Goal: Transaction & Acquisition: Book appointment/travel/reservation

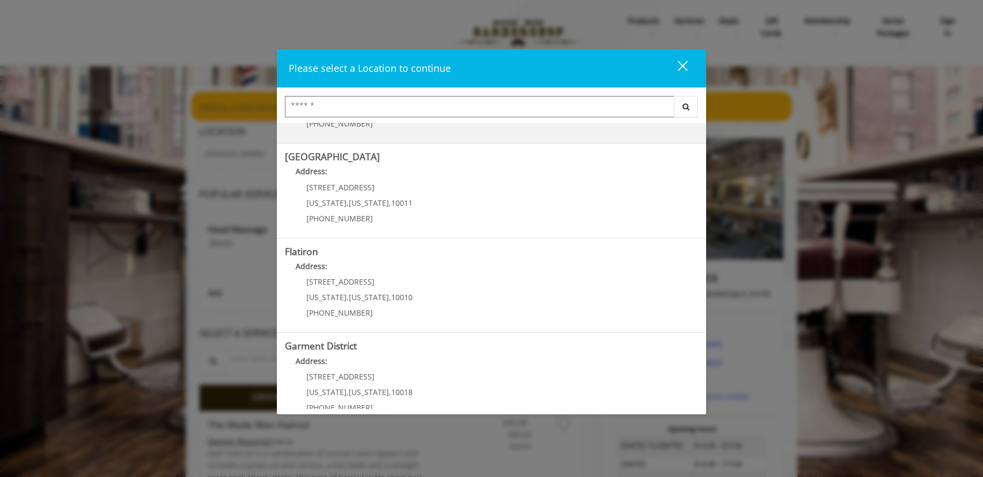
scroll to position [169, 0]
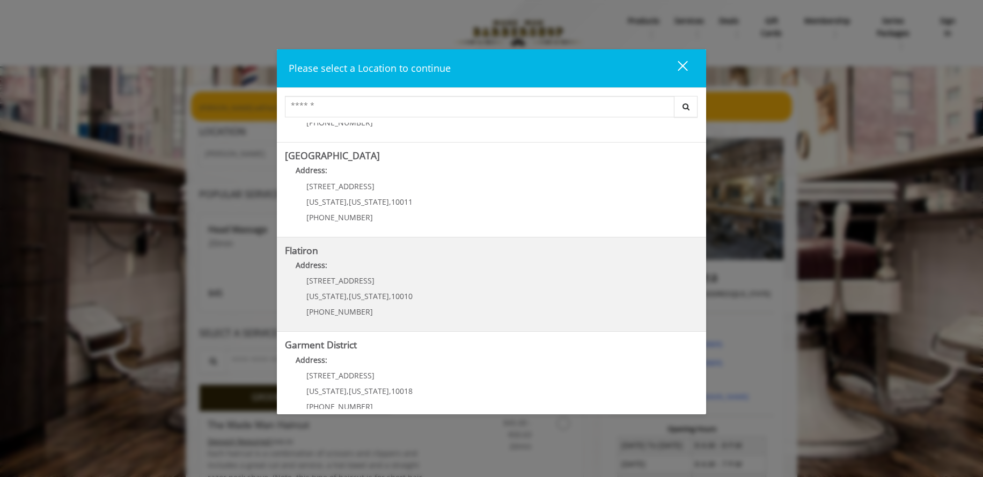
click at [369, 280] on p "[STREET_ADDRESS]" at bounding box center [359, 281] width 106 height 8
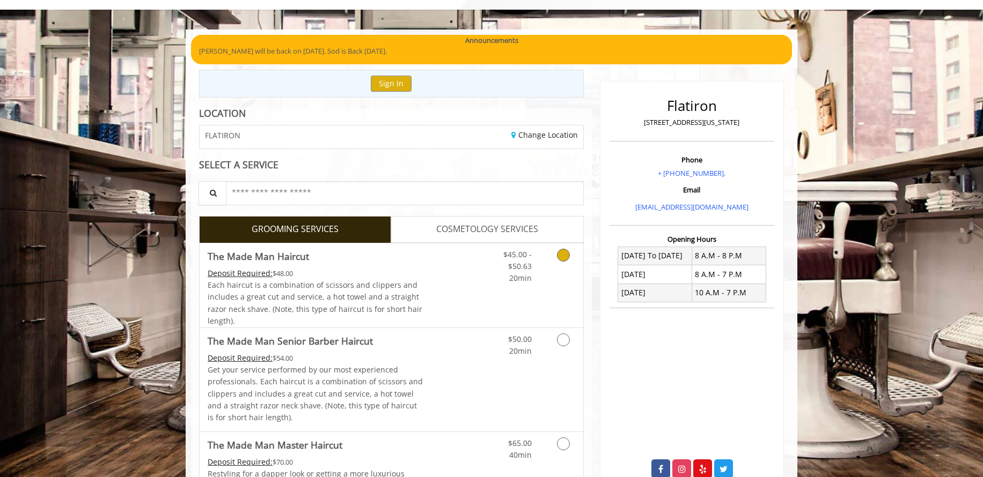
scroll to position [60, 0]
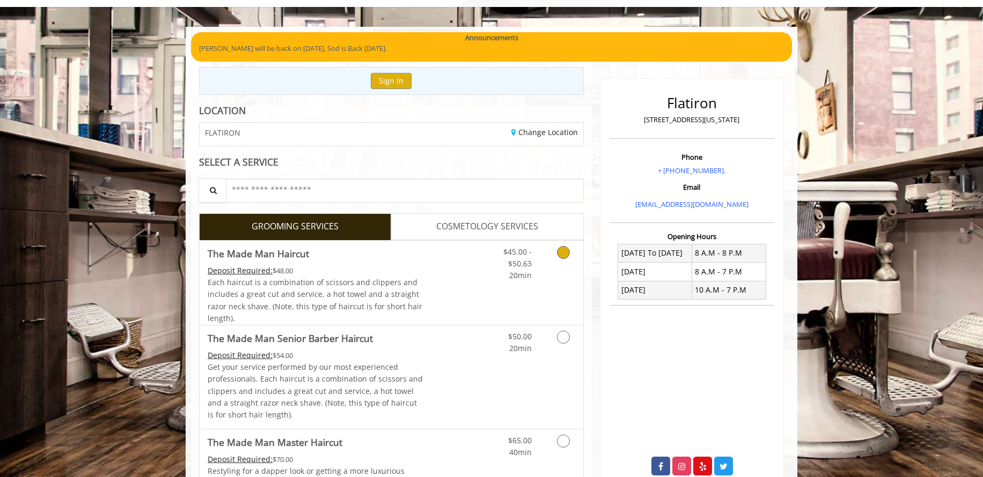
click at [563, 254] on icon "Grooming services" at bounding box center [563, 252] width 13 height 13
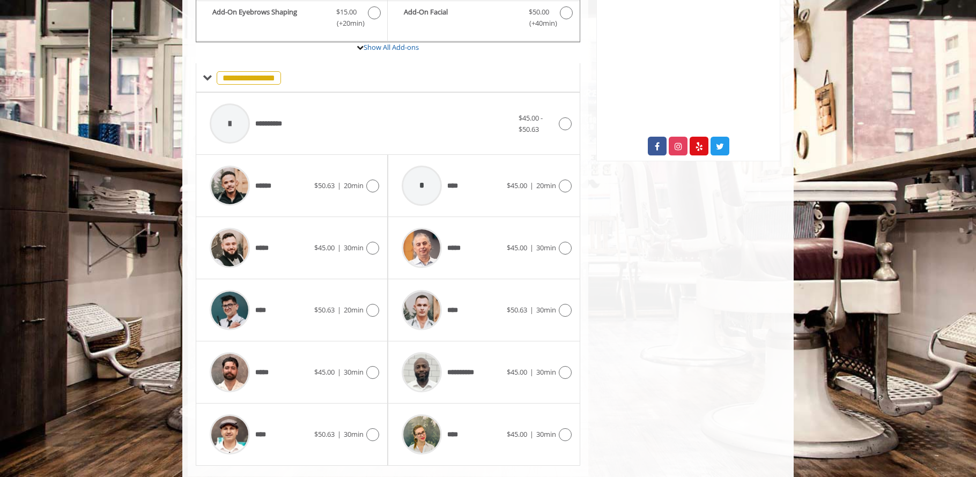
scroll to position [406, 0]
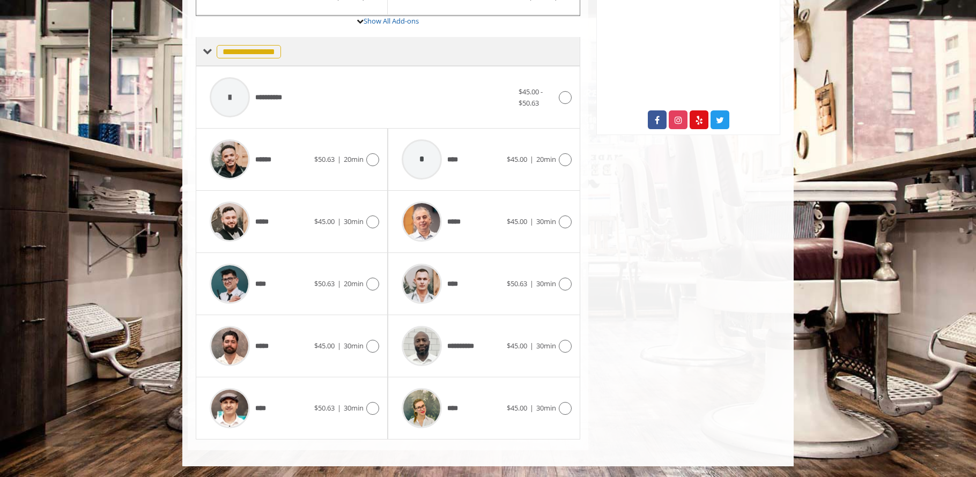
click at [206, 54] on span at bounding box center [208, 52] width 10 height 10
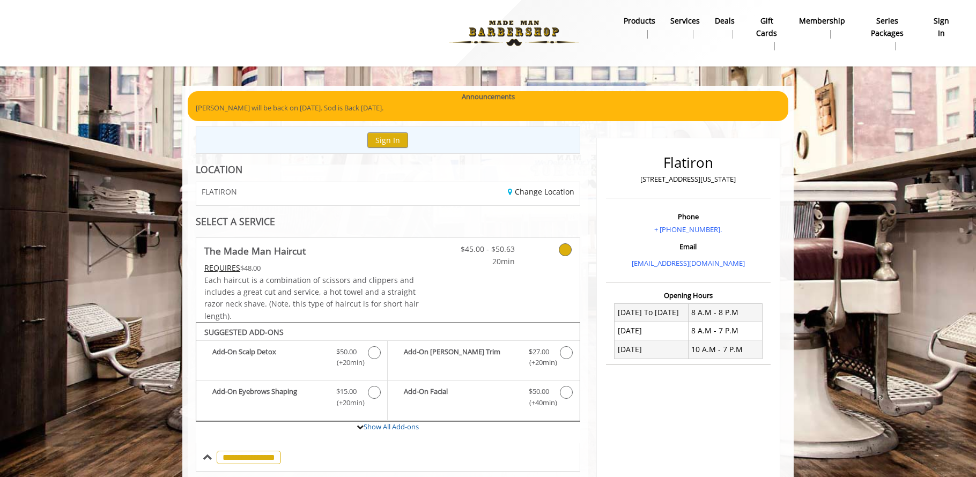
scroll to position [91, 0]
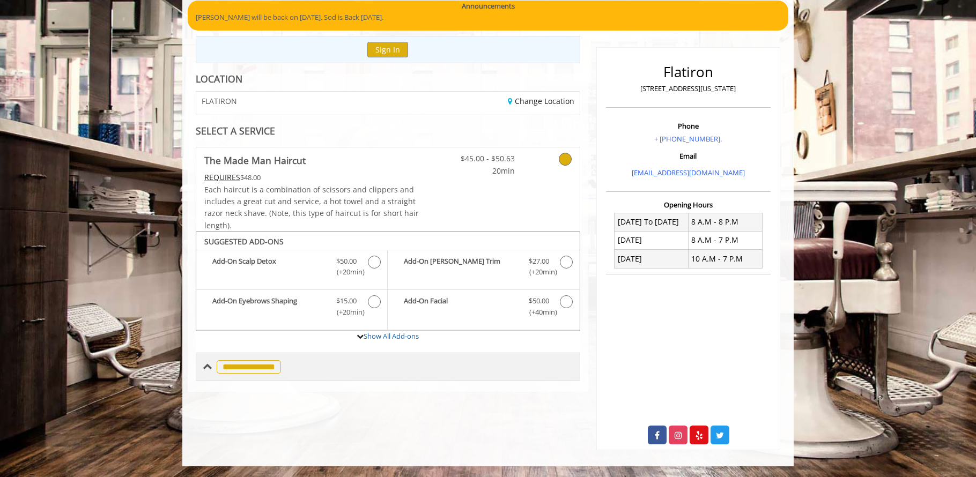
click at [250, 367] on span "**********" at bounding box center [249, 366] width 64 height 13
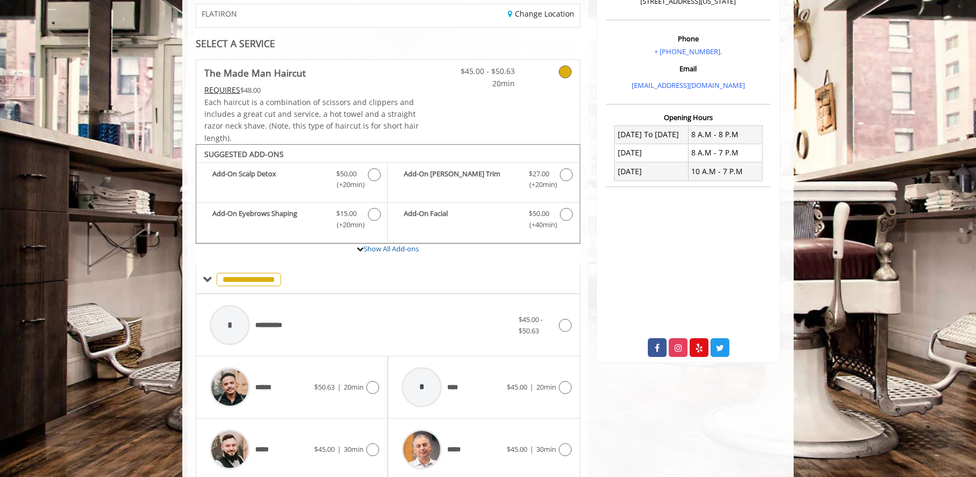
scroll to position [172, 0]
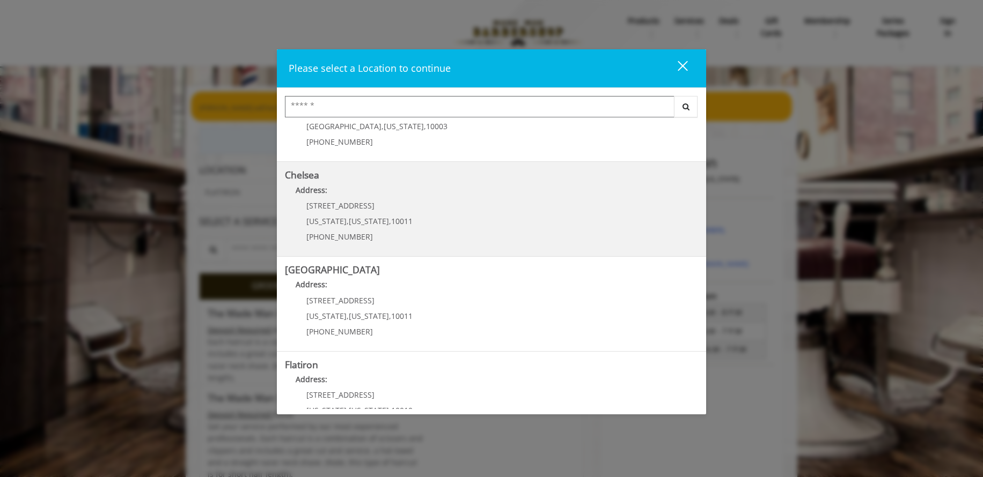
scroll to position [57, 0]
click at [408, 209] on link "Chelsea Address: 169/170 W 23rd St New York , New York , 10011 (917) 639-3902" at bounding box center [491, 207] width 413 height 78
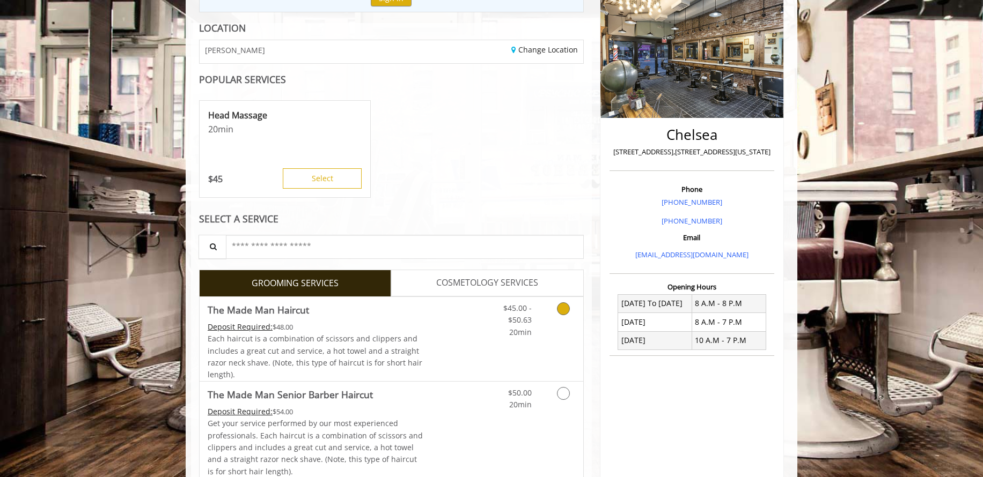
scroll to position [143, 0]
click at [561, 311] on icon "Grooming services" at bounding box center [563, 307] width 13 height 13
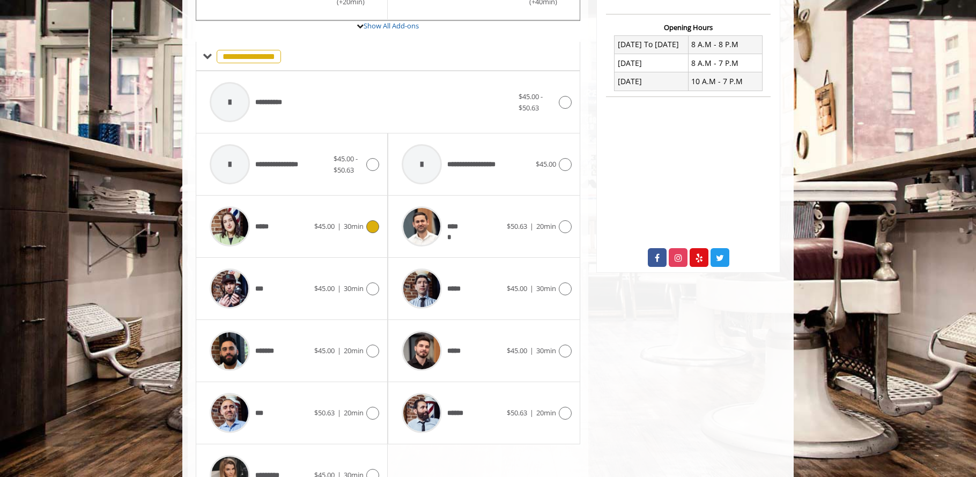
scroll to position [412, 0]
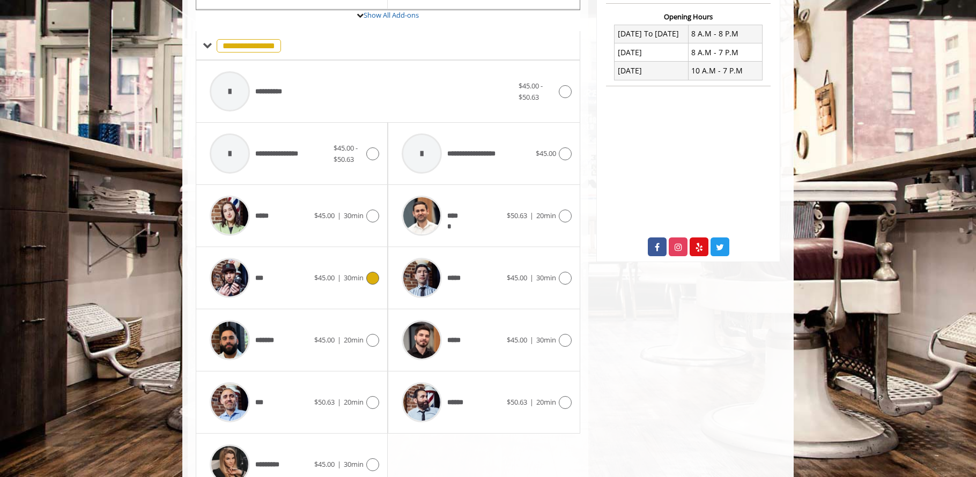
click at [374, 277] on icon at bounding box center [372, 278] width 13 height 13
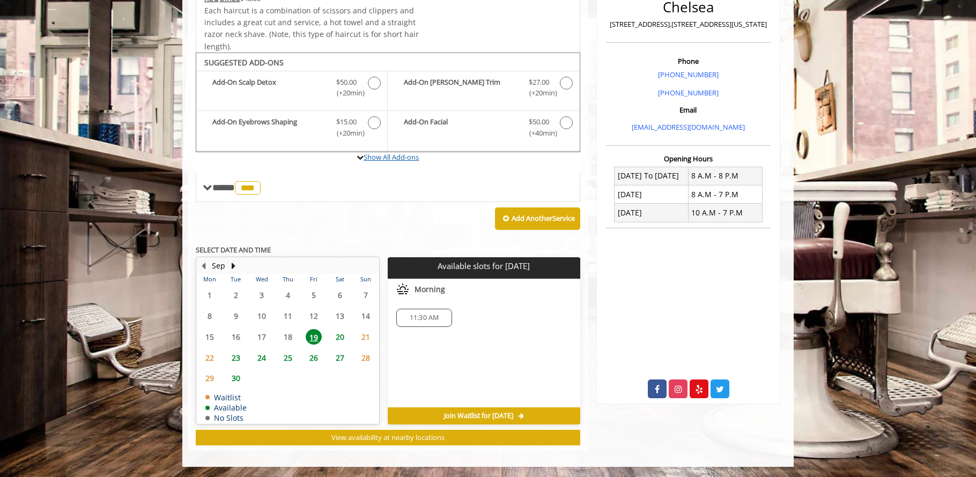
scroll to position [270, 0]
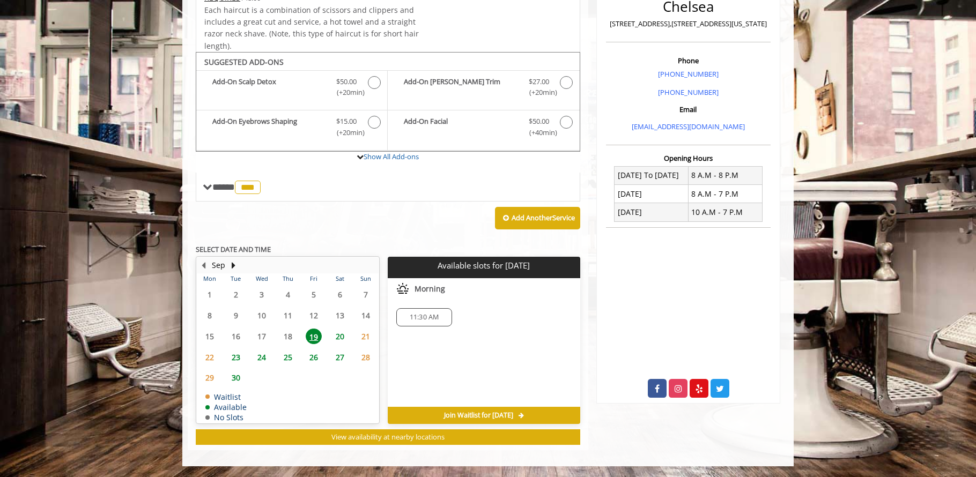
click at [239, 379] on span "30" at bounding box center [236, 378] width 16 height 16
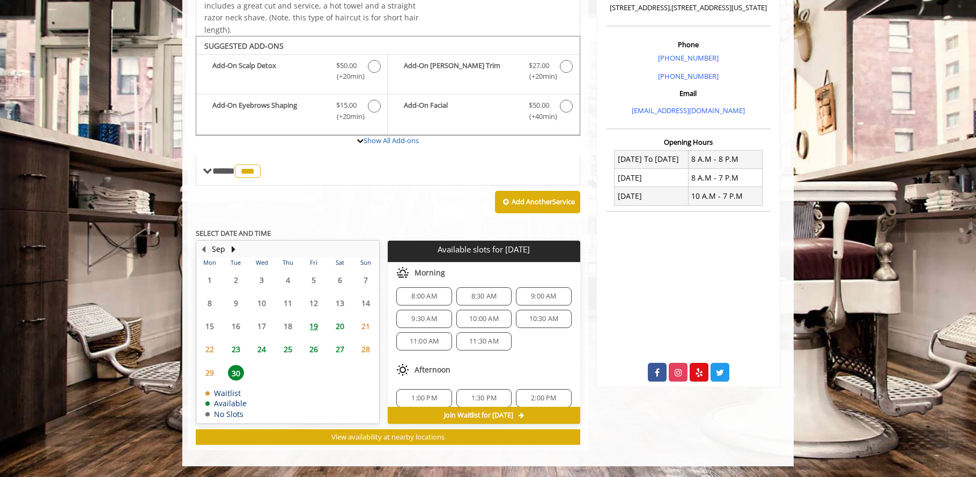
scroll to position [4, 0]
click at [536, 298] on span "9:00 AM" at bounding box center [543, 297] width 25 height 9
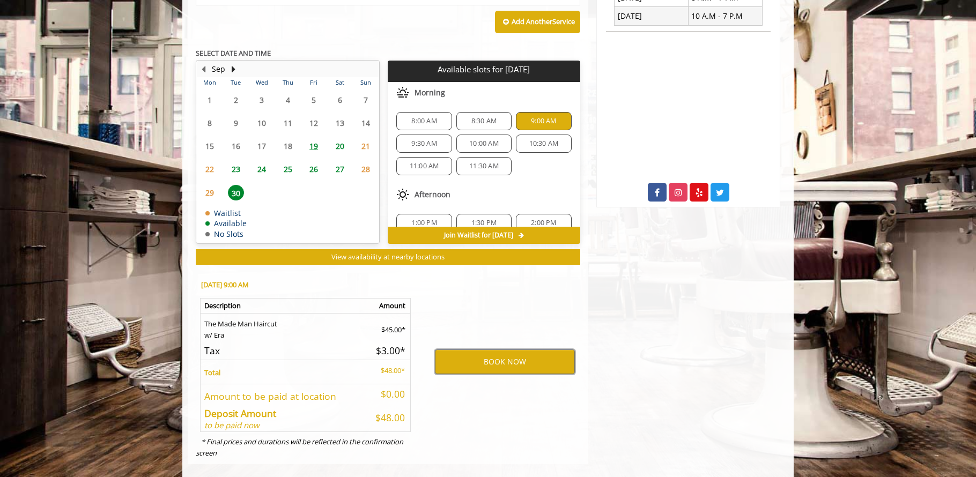
scroll to position [481, 0]
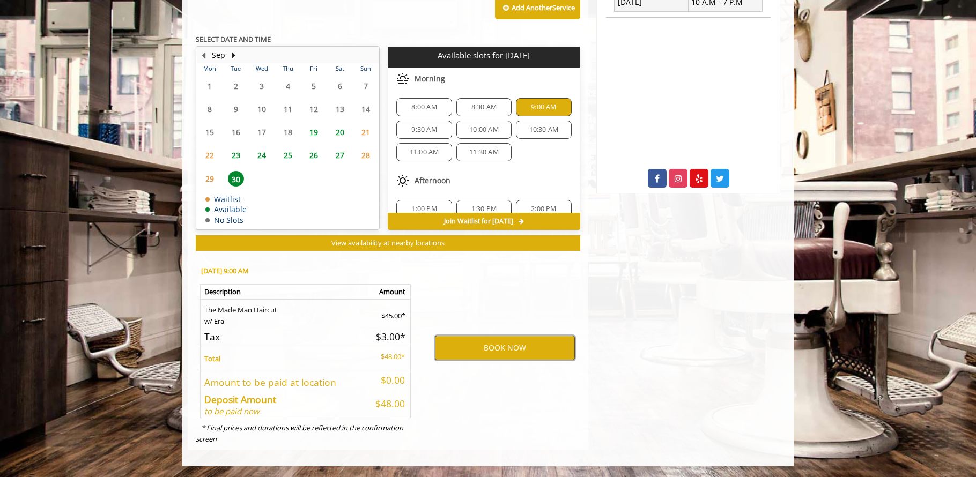
click at [483, 353] on button "BOOK NOW" at bounding box center [505, 348] width 140 height 25
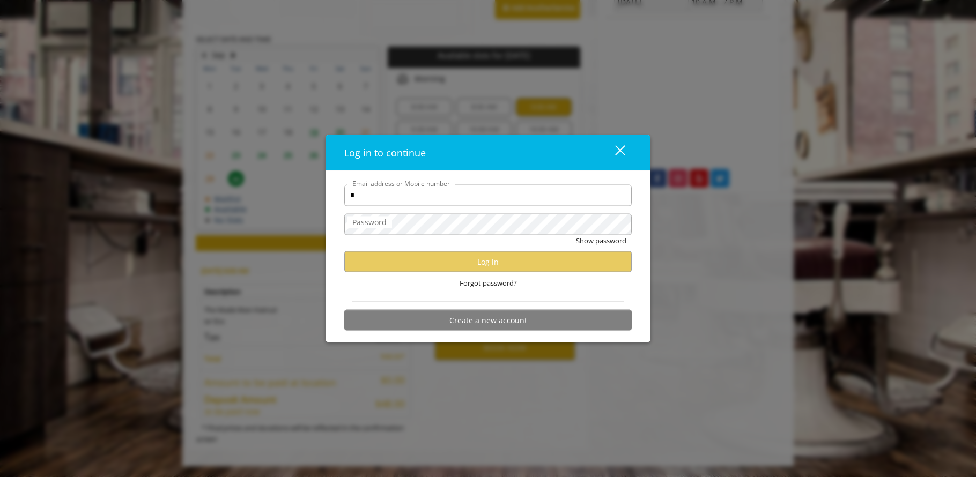
type input "**********"
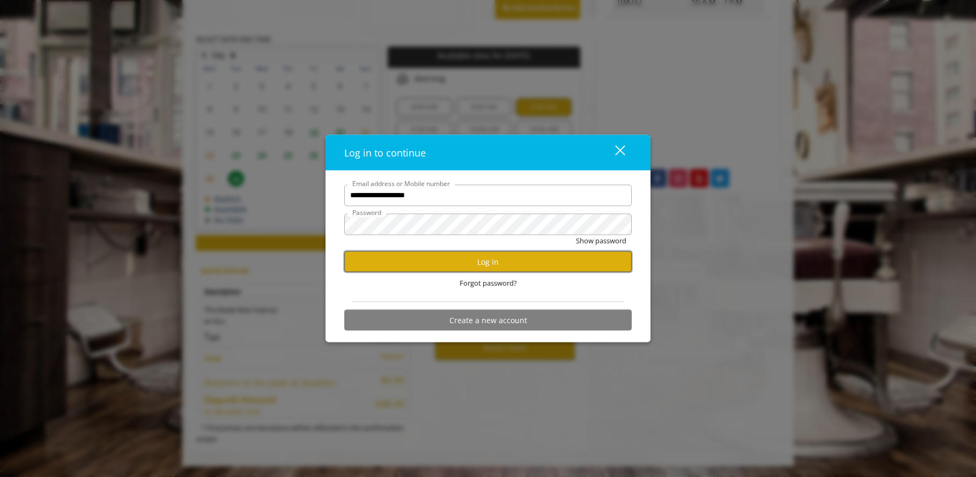
click at [491, 260] on button "Log in" at bounding box center [488, 262] width 288 height 21
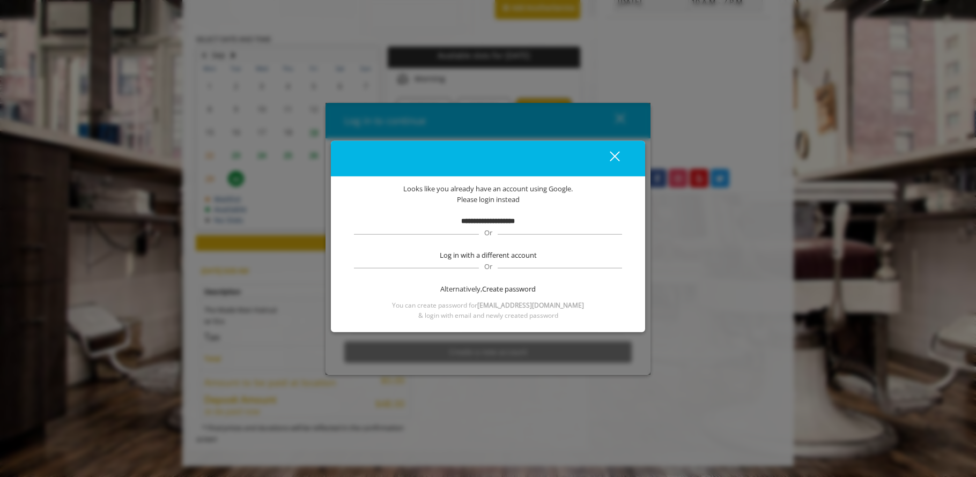
click at [487, 218] on b "**********" at bounding box center [488, 221] width 54 height 7
click at [611, 161] on div "close" at bounding box center [608, 159] width 21 height 16
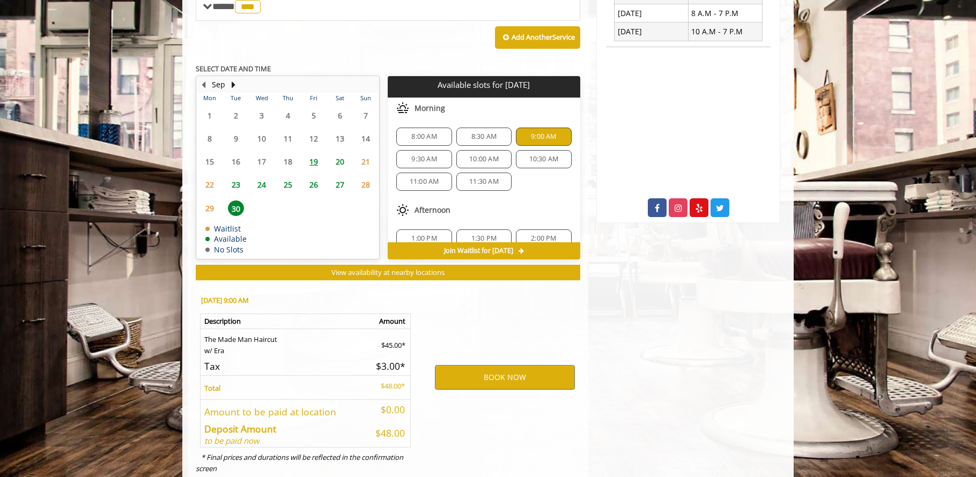
scroll to position [481, 0]
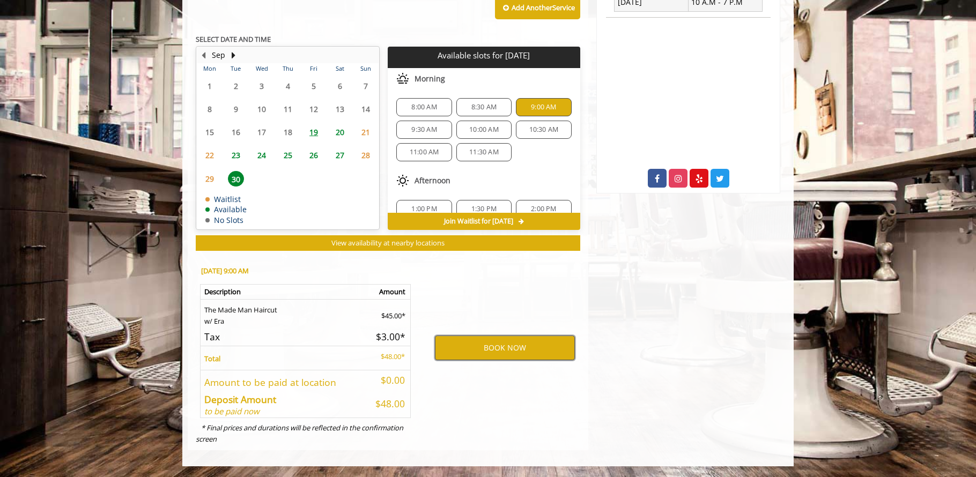
click at [516, 350] on button "BOOK NOW" at bounding box center [505, 348] width 140 height 25
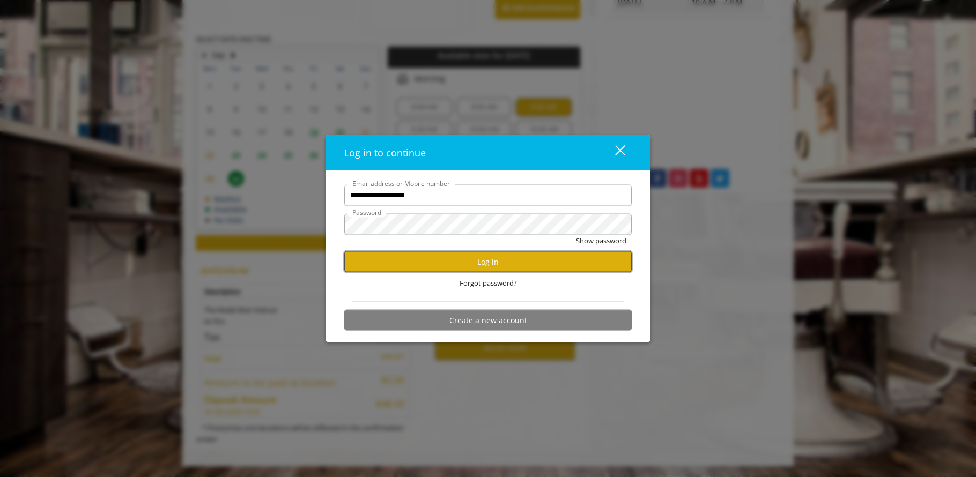
click at [489, 266] on button "Log in" at bounding box center [488, 262] width 288 height 21
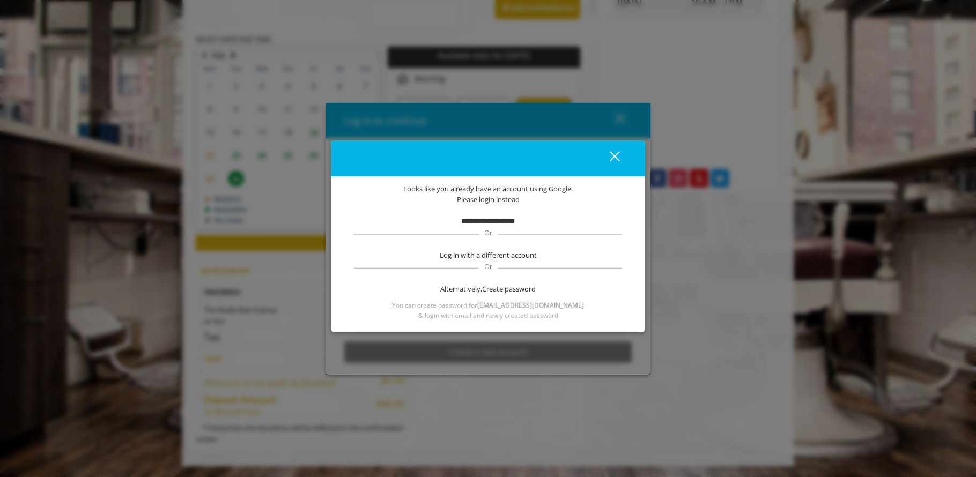
click at [488, 224] on b "**********" at bounding box center [488, 221] width 54 height 7
click at [495, 223] on b "**********" at bounding box center [488, 221] width 54 height 7
click at [613, 150] on button "close" at bounding box center [608, 159] width 36 height 22
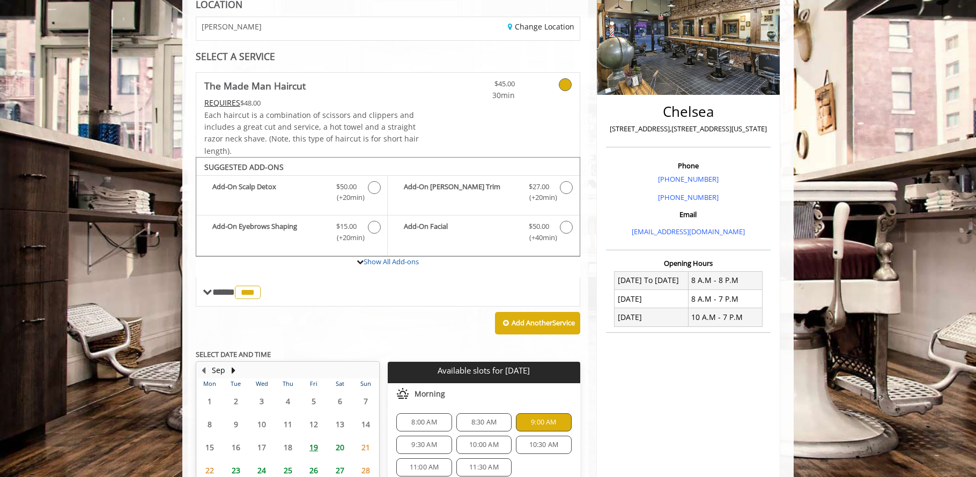
scroll to position [0, 0]
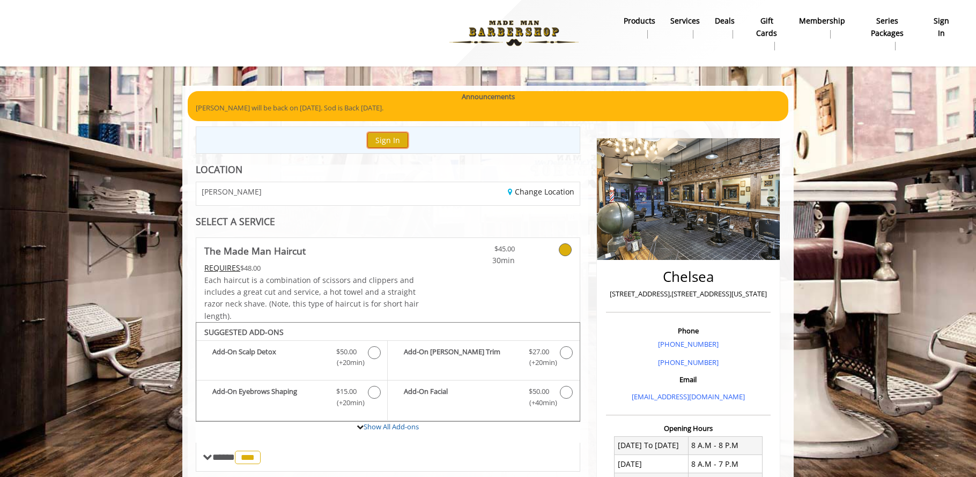
click at [390, 142] on button "Sign In" at bounding box center [387, 140] width 41 height 16
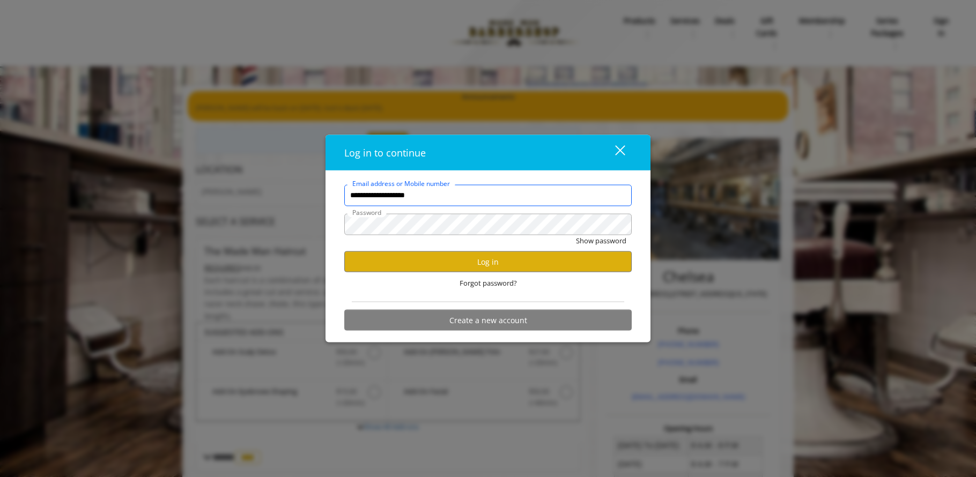
click at [483, 195] on input "**********" at bounding box center [488, 195] width 288 height 21
click at [381, 286] on div "Forgot password?" at bounding box center [488, 283] width 288 height 22
click at [445, 256] on button "Log in" at bounding box center [488, 262] width 288 height 21
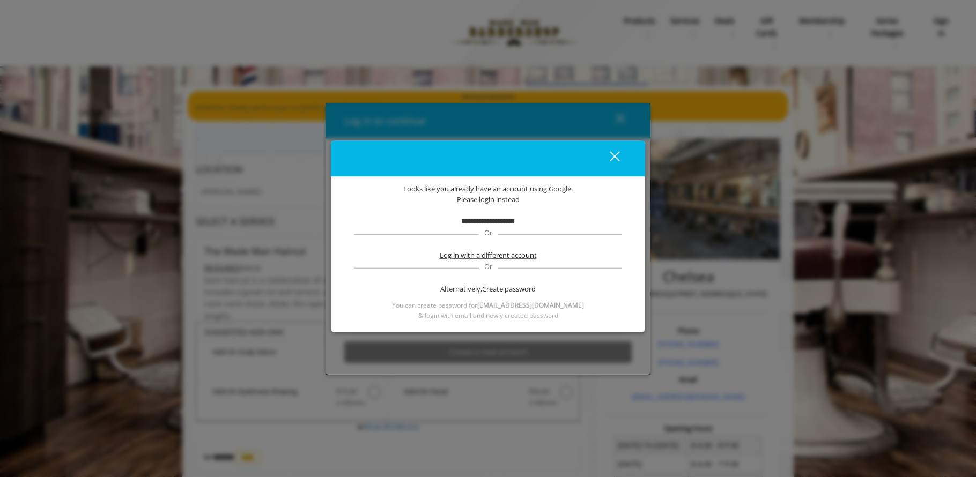
click at [445, 256] on span "Log in with a different account" at bounding box center [488, 255] width 97 height 11
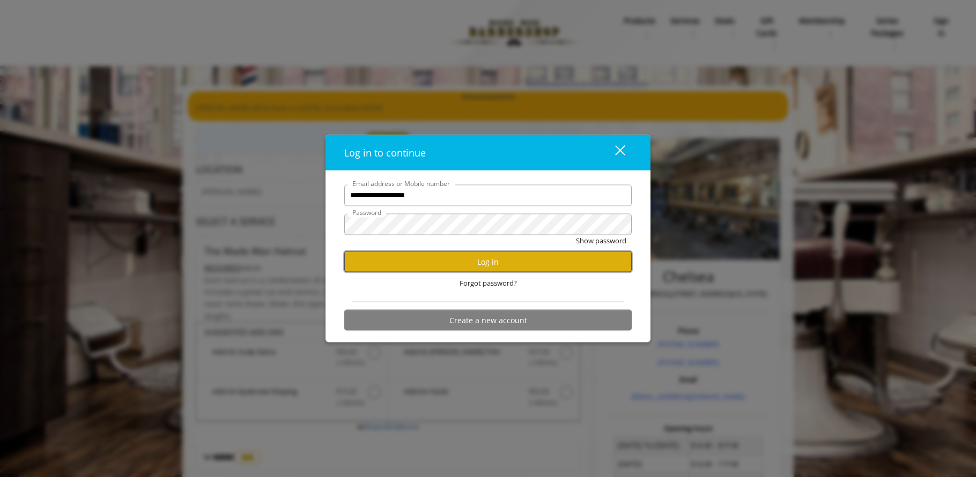
click at [446, 256] on button "Log in" at bounding box center [488, 262] width 288 height 21
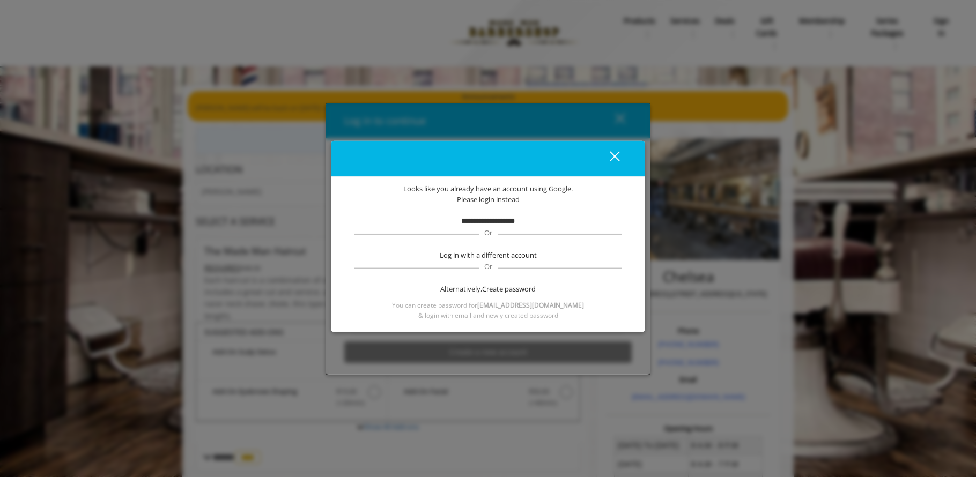
click at [621, 150] on button "close" at bounding box center [608, 159] width 36 height 22
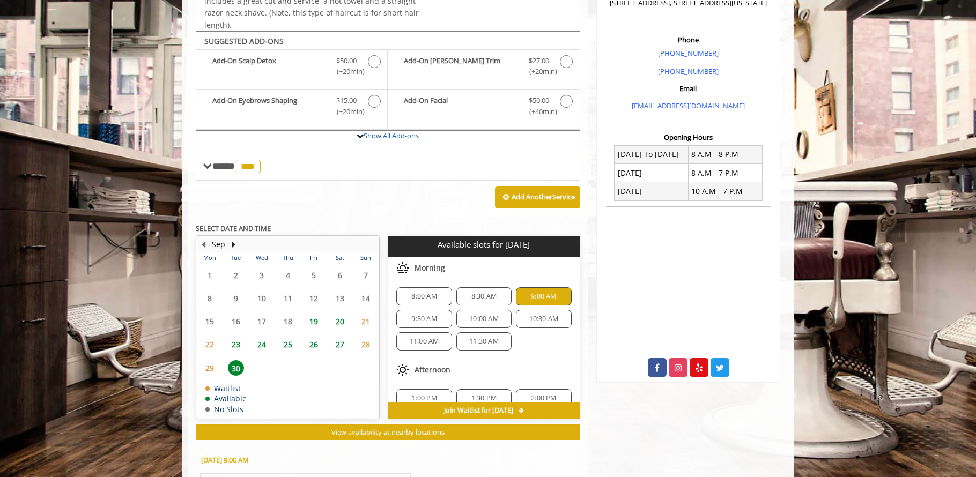
scroll to position [481, 0]
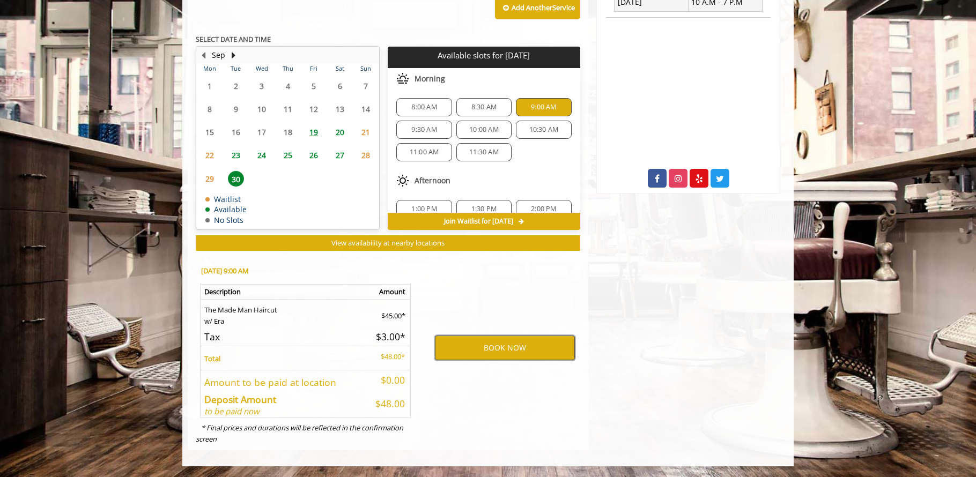
click at [481, 347] on button "BOOK NOW" at bounding box center [505, 348] width 140 height 25
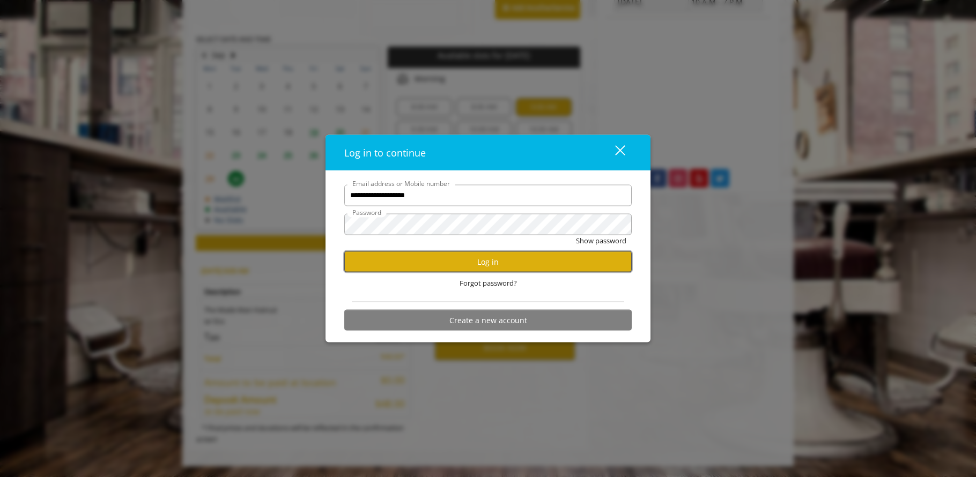
click at [475, 266] on button "Log in" at bounding box center [488, 262] width 288 height 21
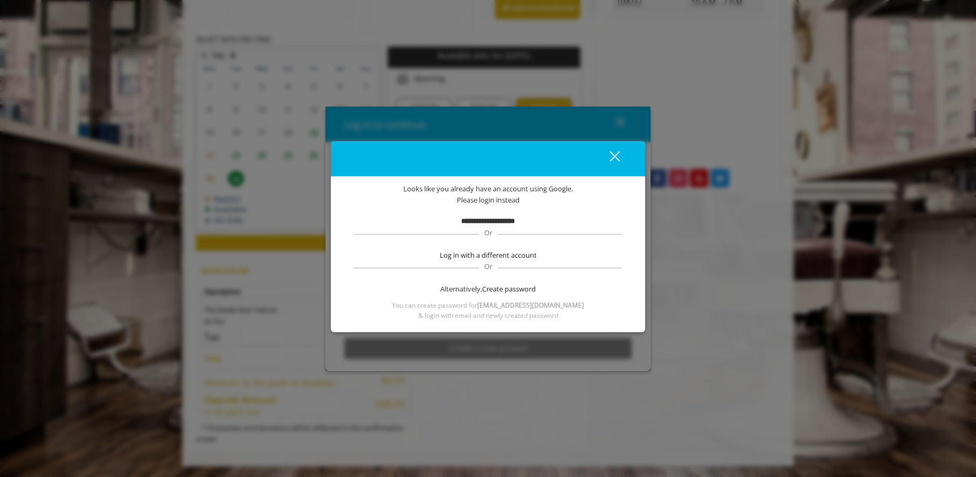
click at [471, 291] on div "Alternatively, Create password" at bounding box center [487, 289] width 271 height 11
click at [609, 154] on div "close" at bounding box center [608, 159] width 21 height 16
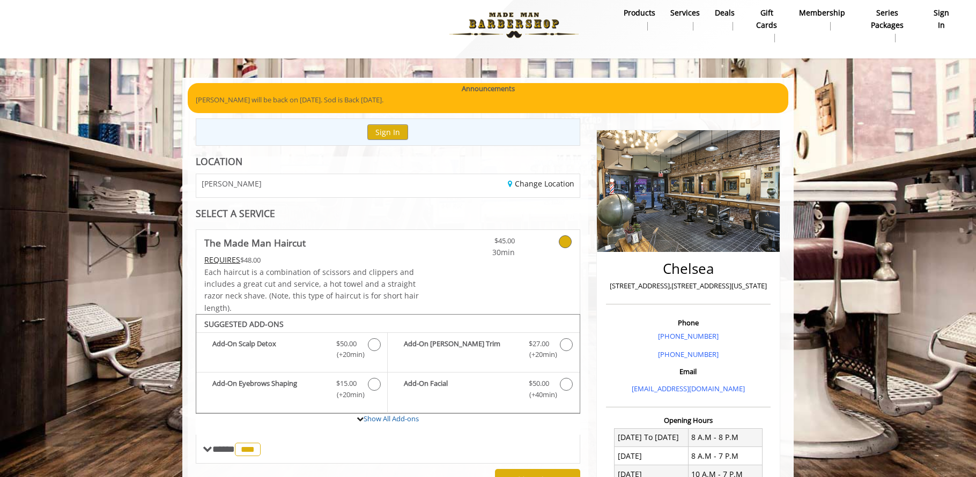
scroll to position [0, 0]
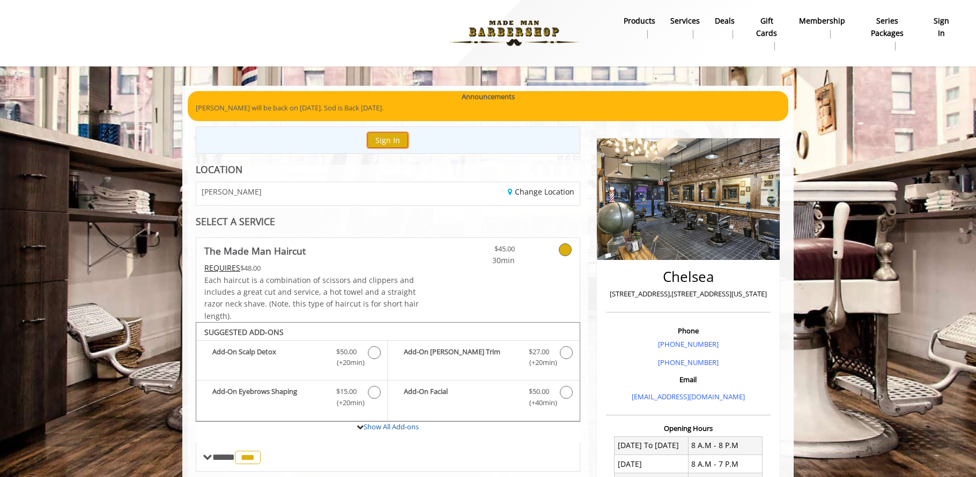
click at [396, 140] on button "Sign In" at bounding box center [387, 140] width 41 height 16
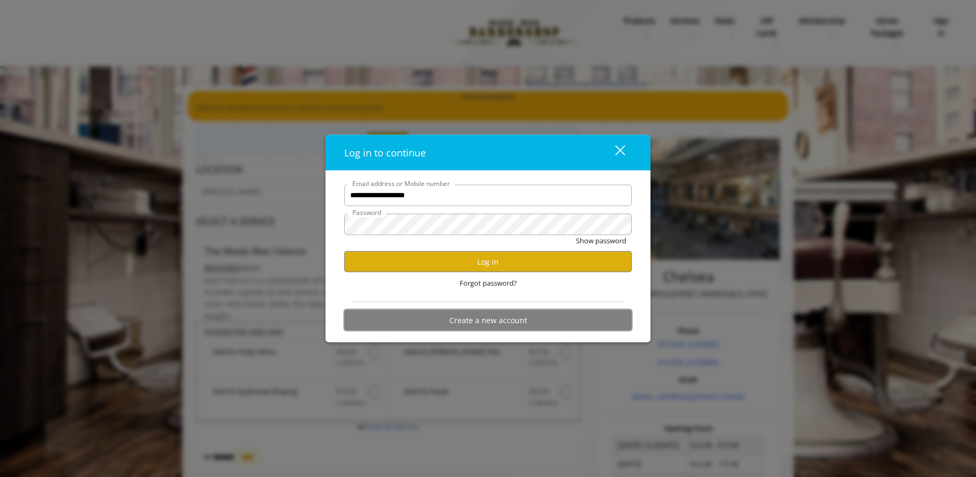
click at [545, 323] on button "Create a new account" at bounding box center [488, 320] width 288 height 21
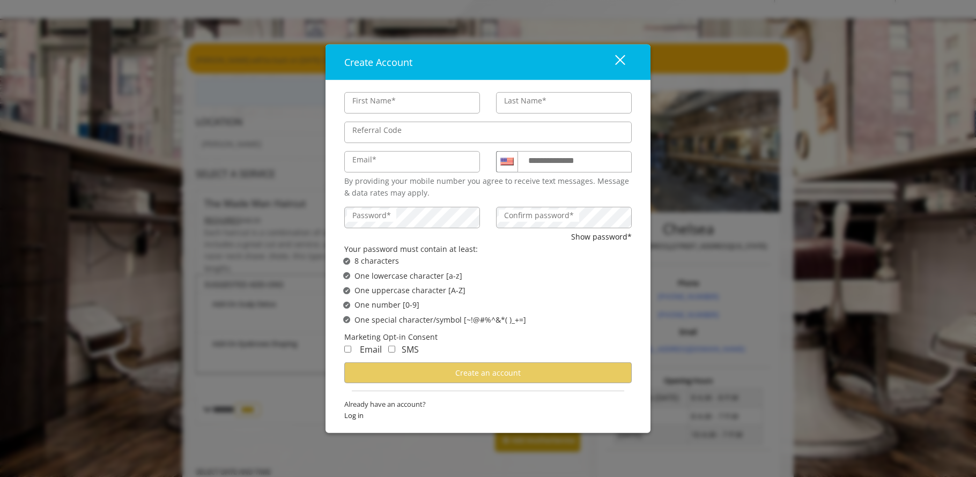
scroll to position [63, 0]
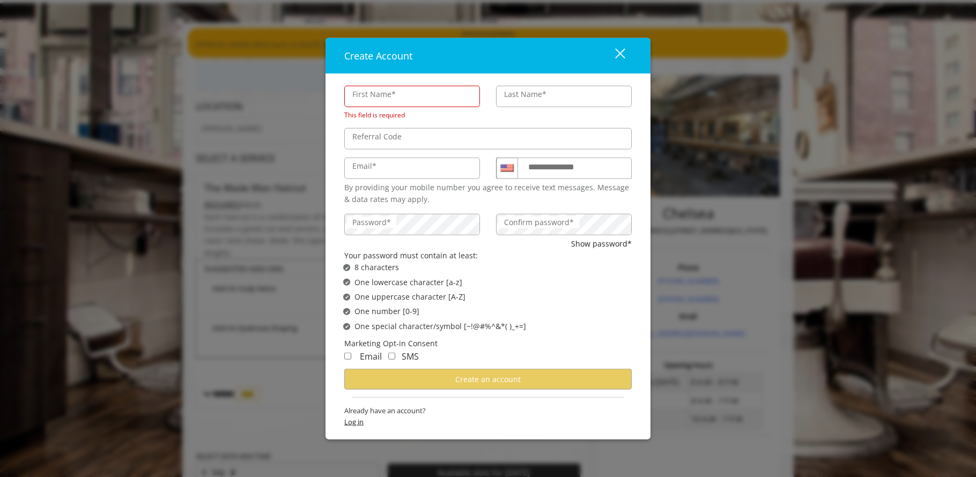
click at [372, 415] on div "Already have an account? Log in" at bounding box center [488, 420] width 288 height 28
click at [357, 424] on span "Log in" at bounding box center [488, 422] width 288 height 11
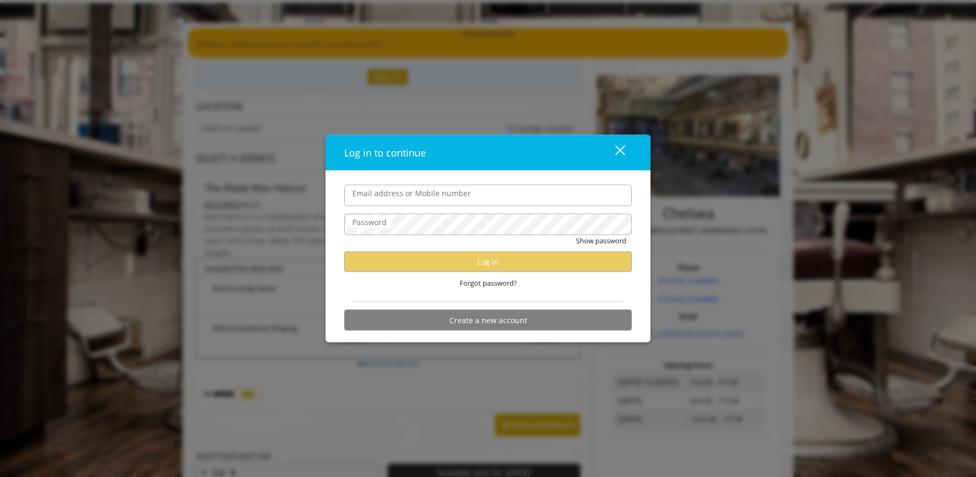
type input "**********"
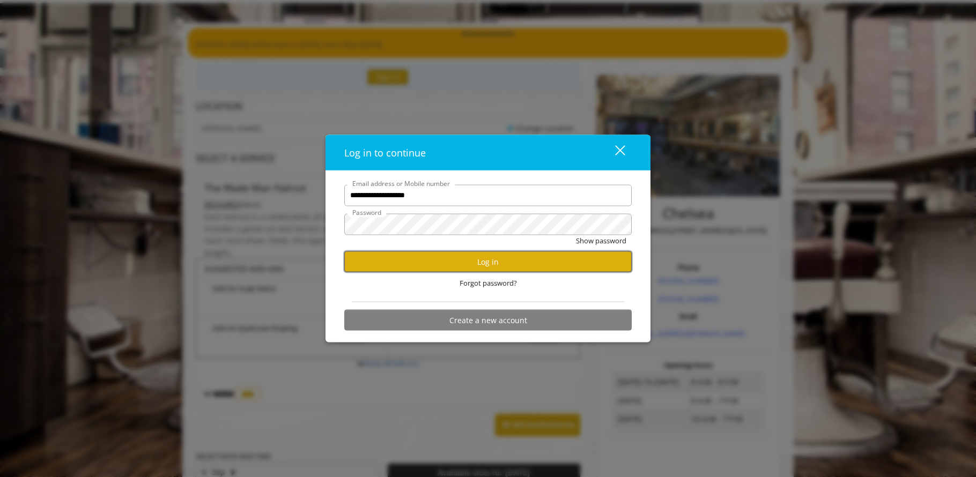
click at [426, 259] on button "Log in" at bounding box center [488, 262] width 288 height 21
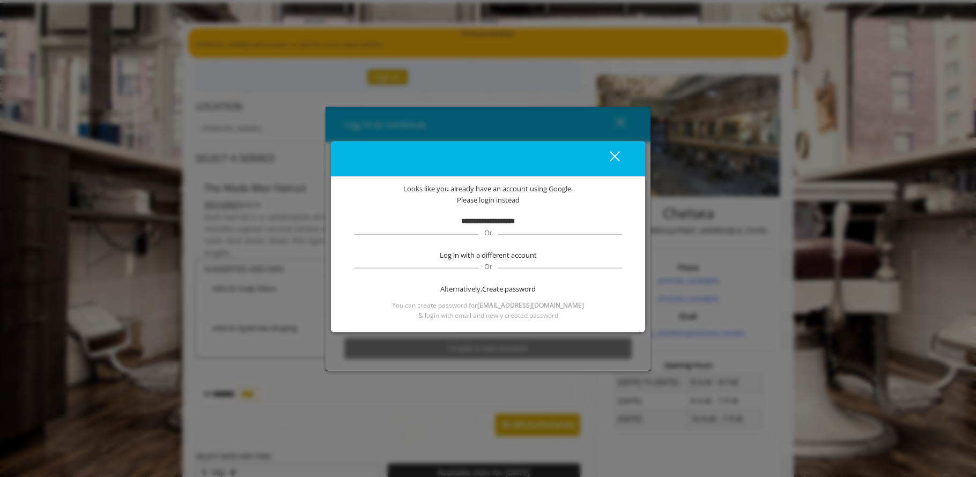
click at [620, 146] on div "close" at bounding box center [488, 158] width 314 height 35
click at [616, 152] on div "close" at bounding box center [608, 159] width 21 height 16
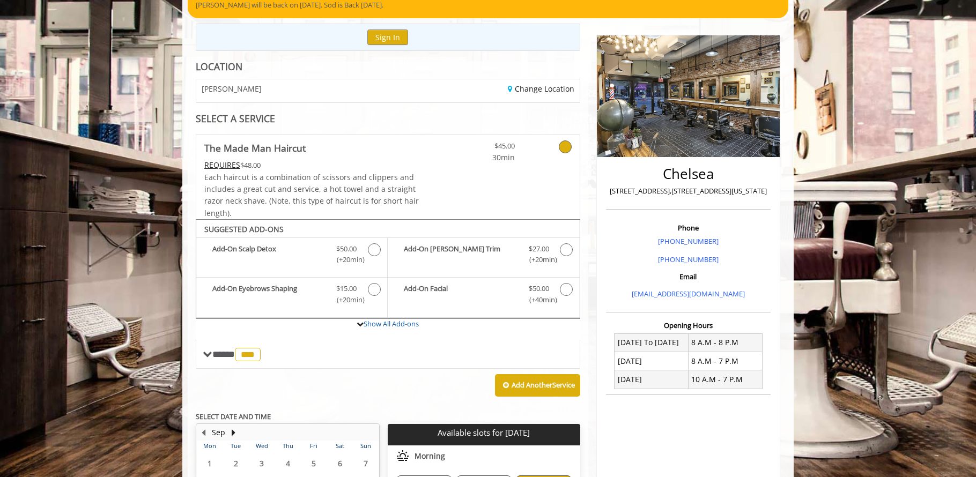
scroll to position [88, 0]
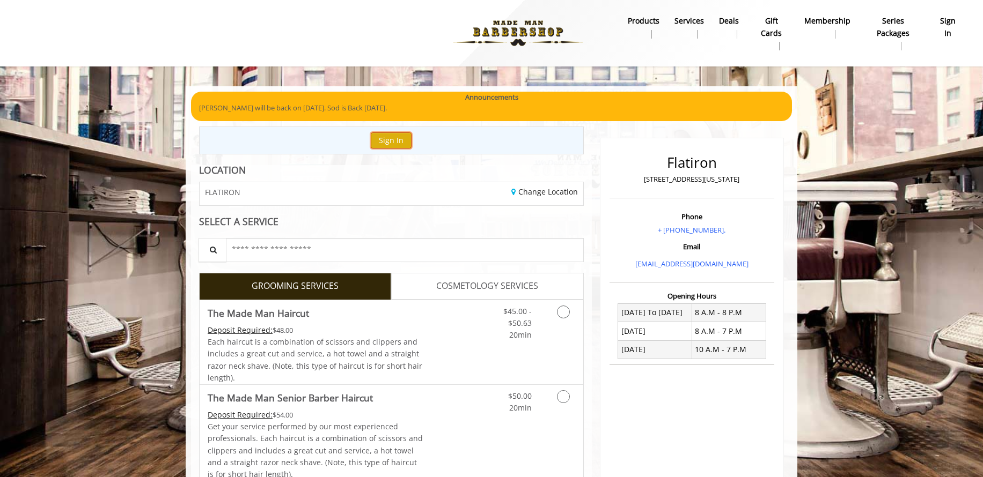
click at [395, 136] on button "Sign In" at bounding box center [391, 140] width 41 height 16
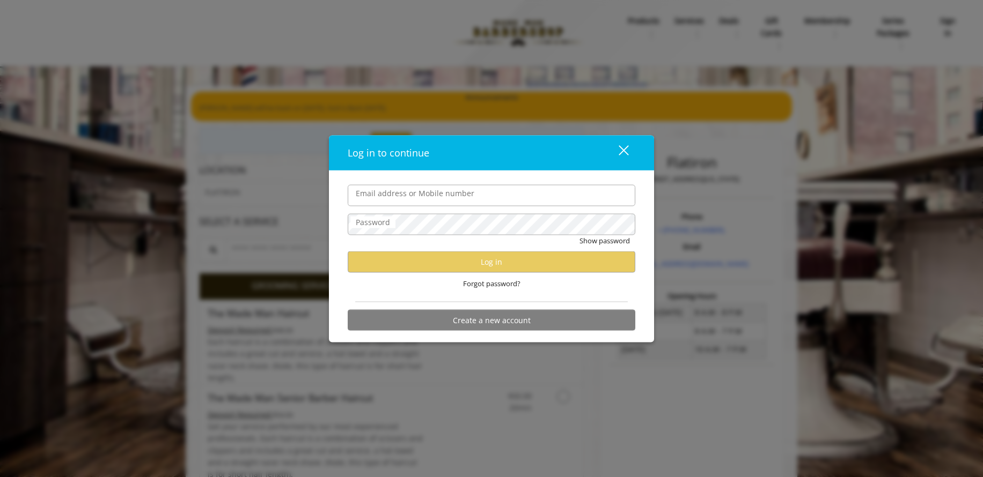
type input "**********"
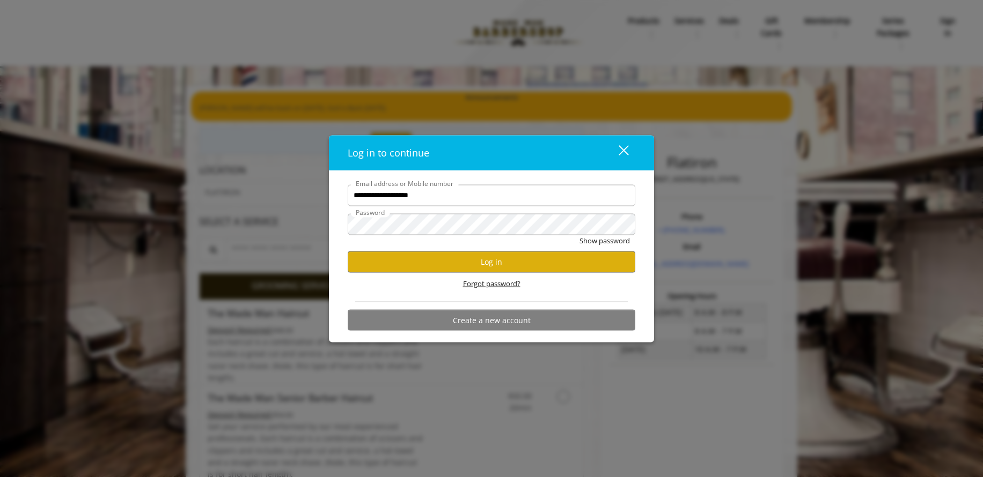
click at [475, 284] on span "Forgot password?" at bounding box center [491, 283] width 57 height 11
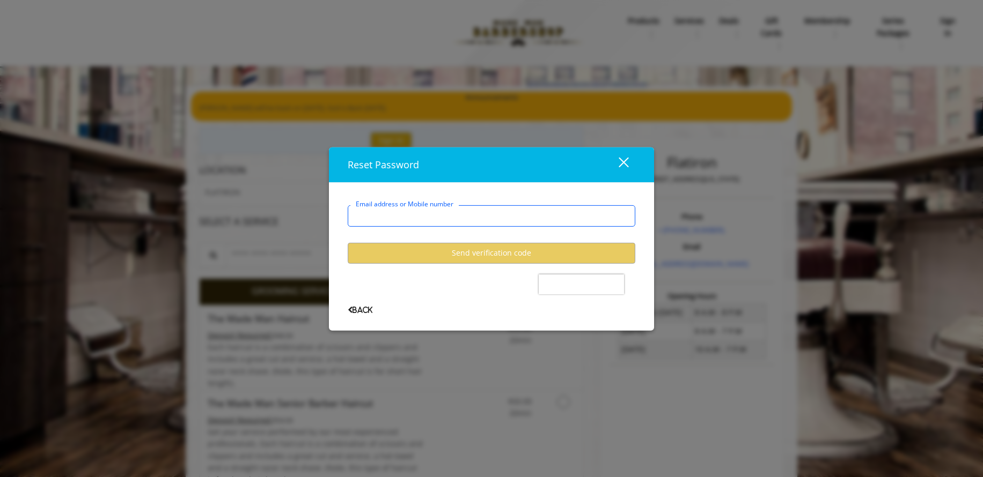
click at [433, 215] on input "Email address or Mobile number" at bounding box center [492, 215] width 288 height 21
type input "**********"
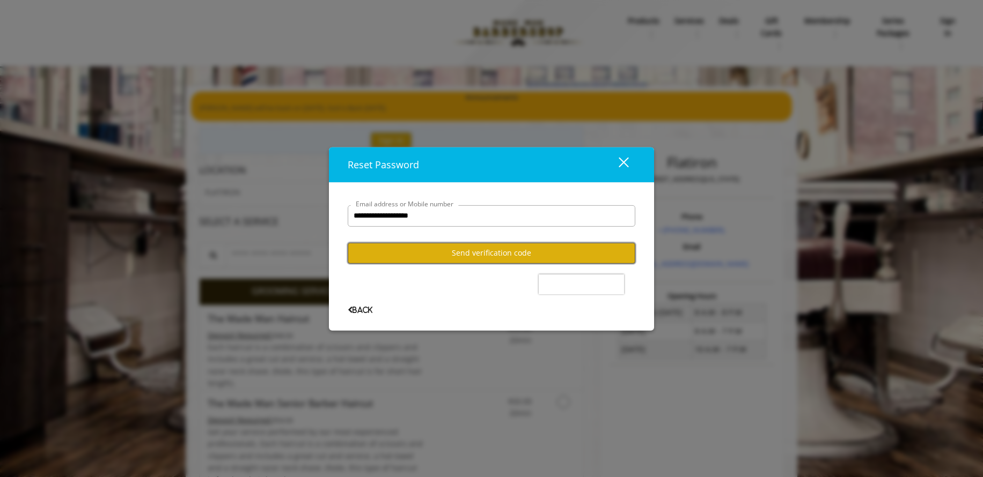
click at [437, 257] on button "Send verification code" at bounding box center [492, 253] width 288 height 21
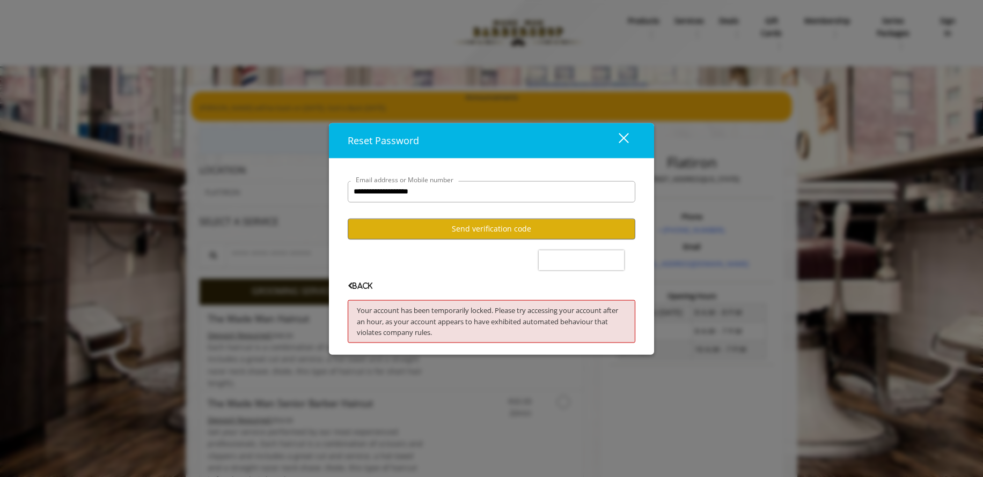
click at [622, 137] on div "close dialog" at bounding box center [623, 138] width 10 height 10
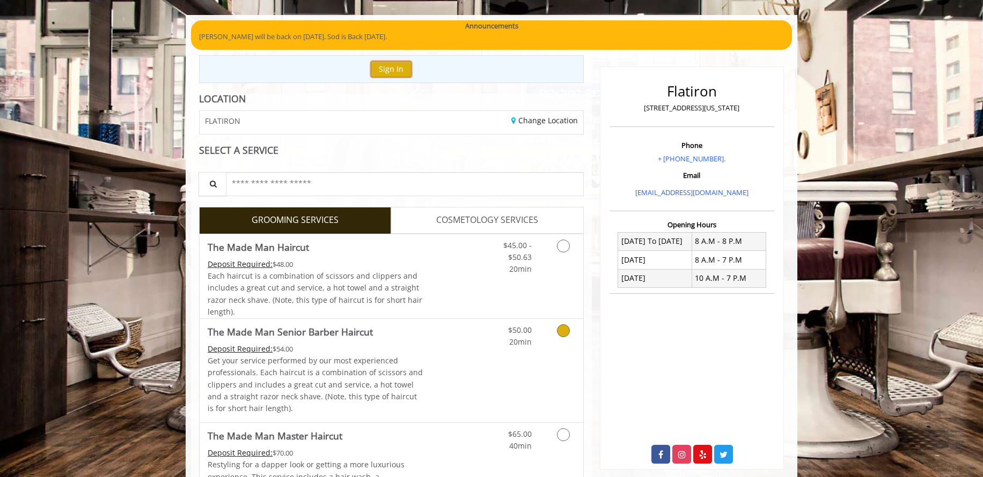
scroll to position [33, 0]
